Goal: Share content

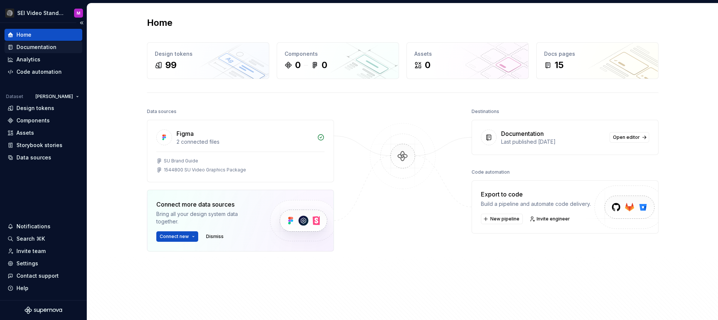
click at [40, 44] on div "Documentation" at bounding box center [36, 46] width 40 height 7
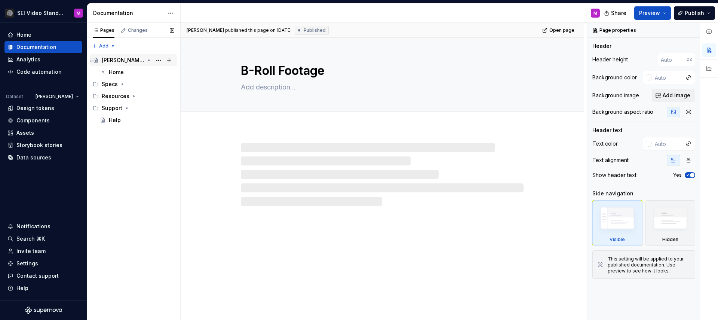
click at [119, 64] on div "[PERSON_NAME] Video Graphics Package" at bounding box center [138, 60] width 73 height 10
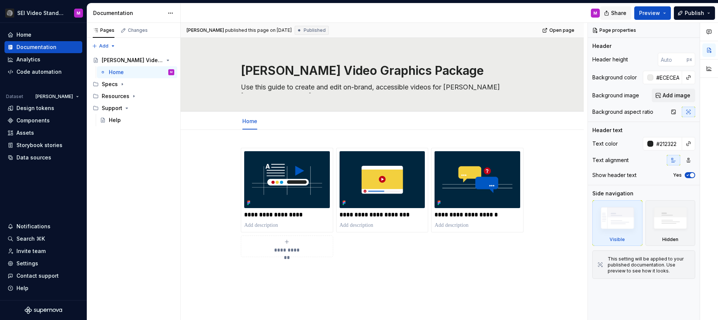
click at [622, 12] on span "Share" at bounding box center [618, 12] width 15 height 7
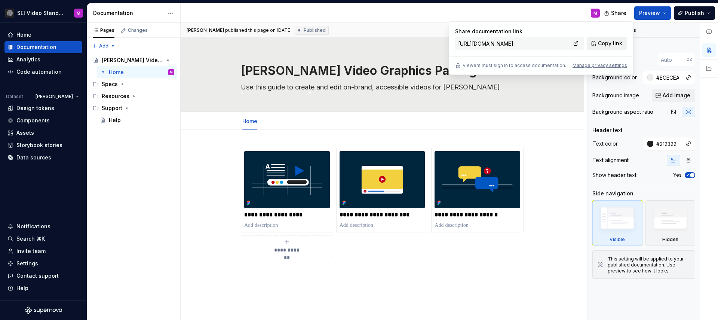
click at [599, 45] on button "Copy link" at bounding box center [608, 43] width 40 height 13
type textarea "*"
